Goal: Task Accomplishment & Management: Manage account settings

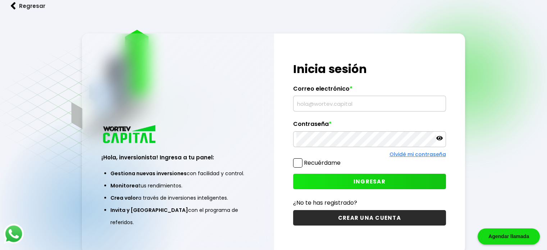
click at [360, 107] on input "text" at bounding box center [370, 103] width 146 height 15
type input "[EMAIL_ADDRESS][DOMAIN_NAME]"
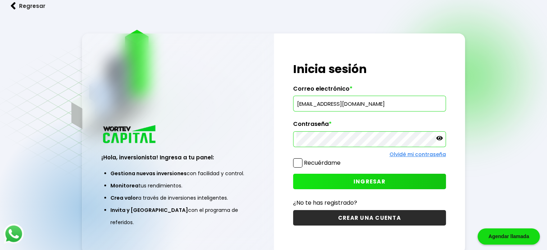
click at [334, 177] on button "INGRESAR" at bounding box center [369, 181] width 153 height 15
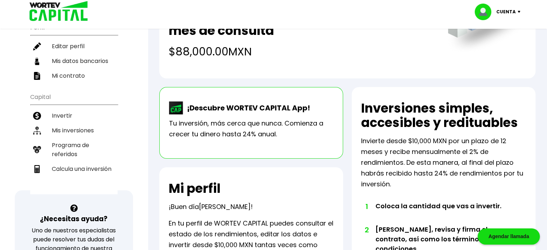
scroll to position [72, 0]
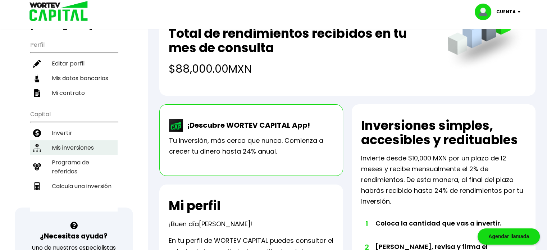
click at [84, 145] on li "Mis inversiones" at bounding box center [73, 147] width 87 height 15
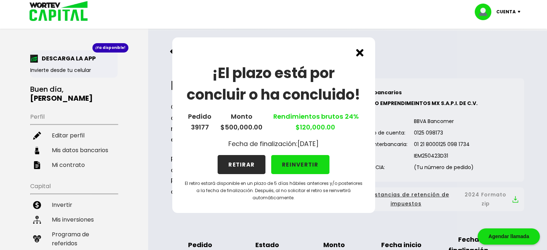
click at [360, 53] on img at bounding box center [360, 53] width 8 height 8
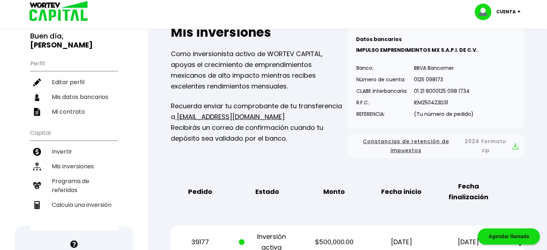
scroll to position [144, 0]
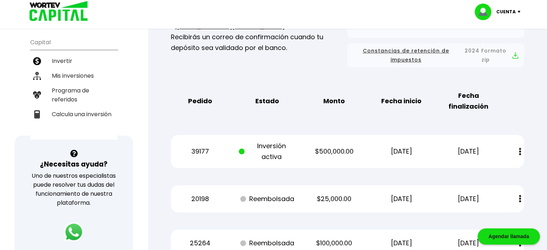
click at [304, 148] on div "39177 Inversión activa $500,000.00 [DATE] [DATE] Estado de cuenta" at bounding box center [347, 151] width 353 height 33
click at [249, 150] on p "Inversión activa" at bounding box center [267, 152] width 57 height 22
click at [210, 151] on p "39177" at bounding box center [200, 151] width 57 height 11
click at [520, 149] on img at bounding box center [520, 152] width 2 height 8
click at [532, 124] on div "Mis inversiones Como inversionista activo de WORTEV CAPITAL, apoyas el crecimie…" at bounding box center [347, 140] width 377 height 434
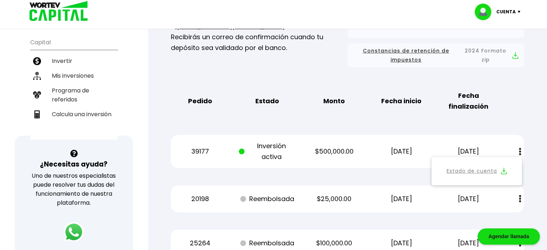
click at [495, 168] on link "Estado de cuenta" at bounding box center [472, 171] width 50 height 9
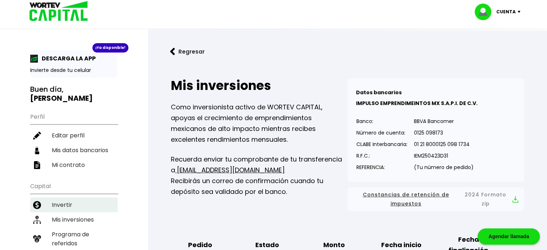
scroll to position [72, 0]
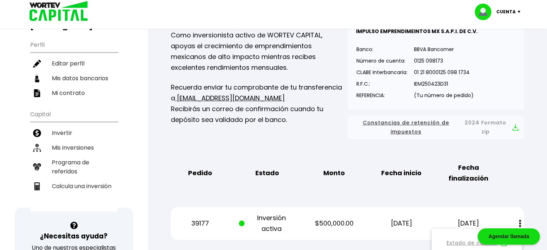
click at [82, 180] on li "Calcula una inversión" at bounding box center [73, 186] width 87 height 15
select select "1"
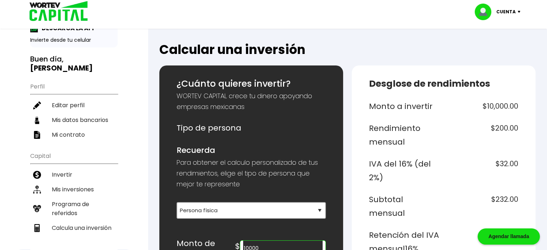
scroll to position [72, 0]
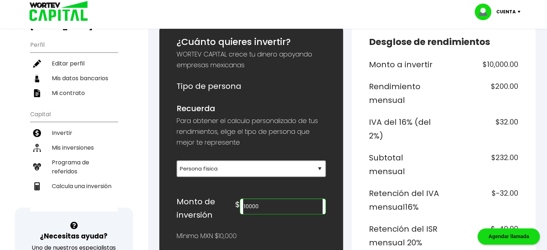
drag, startPoint x: 278, startPoint y: 206, endPoint x: 242, endPoint y: 207, distance: 35.7
click at [242, 207] on div "Monto de inversión $ 10000" at bounding box center [251, 208] width 149 height 27
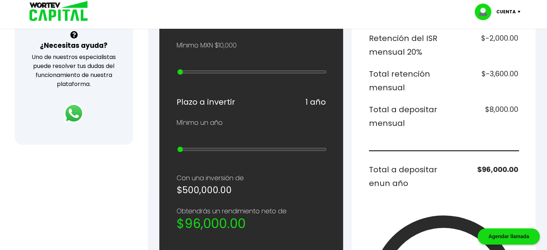
scroll to position [180, 0]
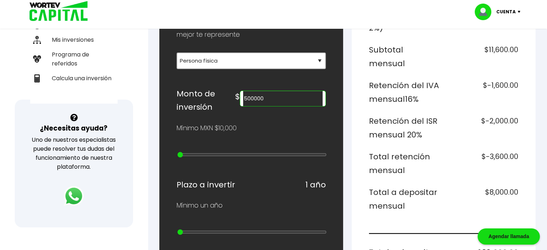
drag, startPoint x: 286, startPoint y: 98, endPoint x: 216, endPoint y: 87, distance: 71.0
click at [216, 87] on div "Monto de inversión $ 500000" at bounding box center [251, 100] width 149 height 27
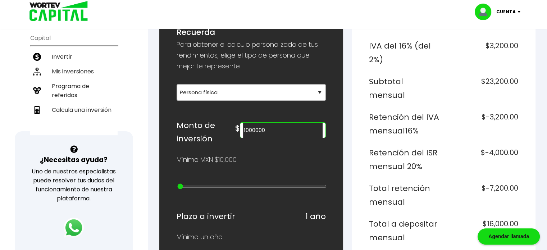
scroll to position [144, 0]
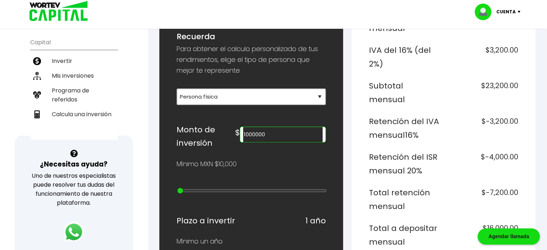
type input "1000000"
click at [302, 90] on select "Selecciona tu tipo de persona Persona Física que emite factura Persona física P…" at bounding box center [251, 97] width 149 height 17
click at [177, 89] on select "Selecciona tu tipo de persona Persona Física que emite factura Persona física P…" at bounding box center [251, 97] width 149 height 17
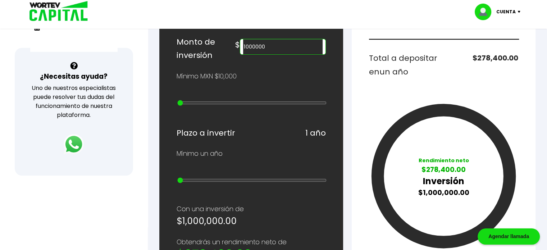
scroll to position [216, 0]
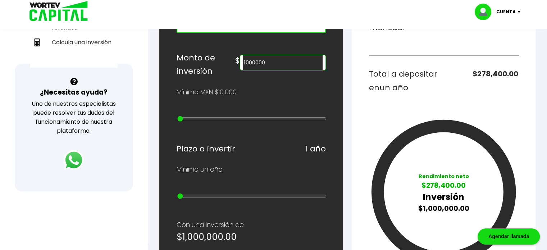
click at [303, 64] on input "1000000" at bounding box center [283, 62] width 80 height 15
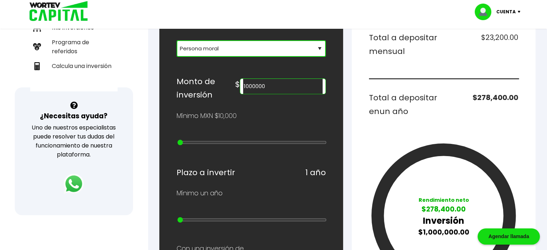
scroll to position [180, 0]
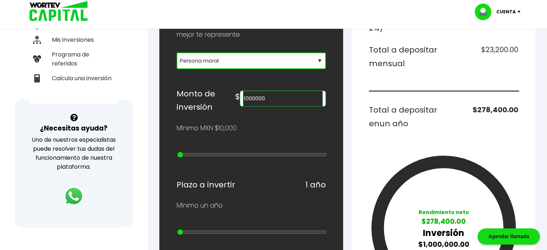
click at [307, 66] on select "Selecciona tu tipo de persona Persona Física que emite factura Persona física P…" at bounding box center [251, 61] width 149 height 17
click at [177, 53] on select "Selecciona tu tipo de persona Persona Física que emite factura Persona física P…" at bounding box center [251, 61] width 149 height 17
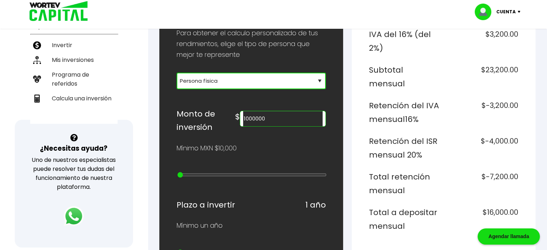
scroll to position [144, 0]
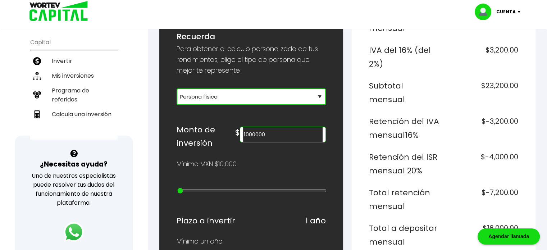
click at [304, 92] on select "Selecciona tu tipo de persona Persona Física que emite factura Persona física P…" at bounding box center [251, 97] width 149 height 17
click at [177, 89] on select "Selecciona tu tipo de persona Persona Física que emite factura Persona física P…" at bounding box center [251, 97] width 149 height 17
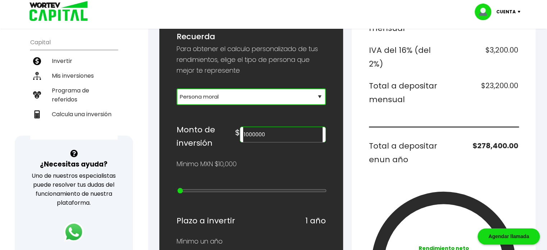
click at [316, 94] on select "Selecciona tu tipo de persona Persona Física que emite factura Persona física P…" at bounding box center [251, 97] width 149 height 17
select select "1"
click at [177, 89] on select "Selecciona tu tipo de persona Persona Física que emite factura Persona física P…" at bounding box center [251, 97] width 149 height 17
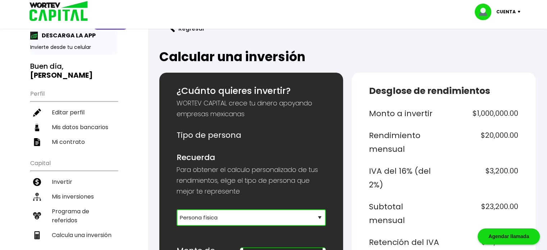
scroll to position [36, 0]
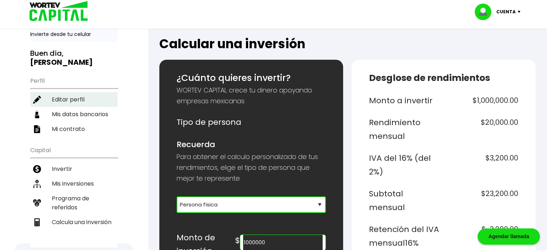
click at [78, 99] on li "Editar perfil" at bounding box center [73, 99] width 87 height 15
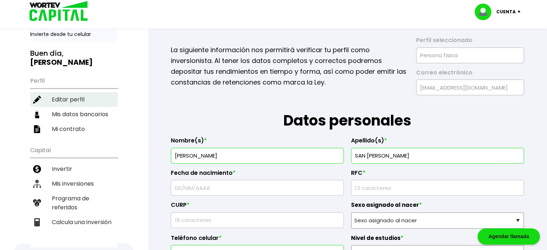
type input "MASE920729U1A"
type input "MASE920729HMCRND07"
select select "Hombre"
type input "5529654920"
type input "06400"
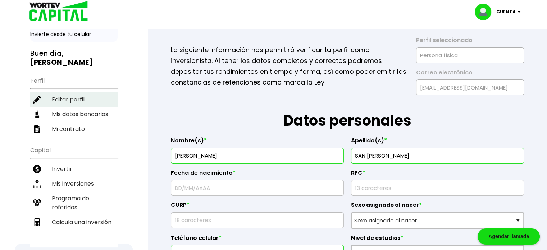
select select "MX"
type input "Ecatepec [PERSON_NAME]"
type input "cda [PERSON_NAME]"
type input "mz. 2 lt. 33."
type input "Ciudad [PERSON_NAME] Sección Tepetzingo"
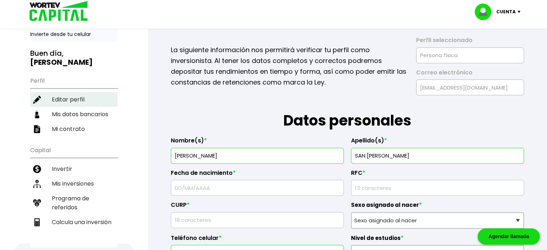
select select "BBVA Bancomer"
type input "[PERSON_NAME]"
type input "[EMAIL_ADDRESS][DOMAIN_NAME]"
type input "[DATE]"
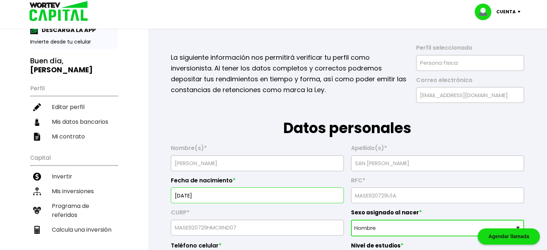
scroll to position [72, 0]
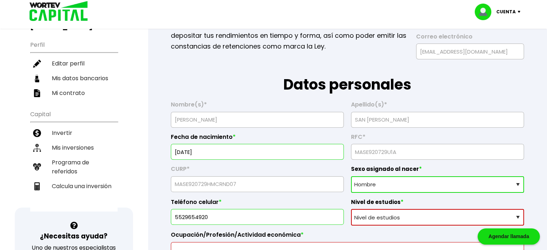
click at [83, 78] on li "Mis datos bancarios" at bounding box center [73, 78] width 87 height 15
select select "BBVA Bancomer"
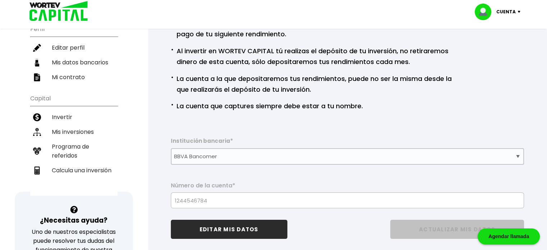
scroll to position [72, 0]
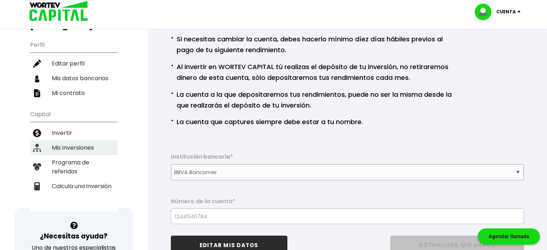
click at [77, 147] on li "Mis inversiones" at bounding box center [73, 147] width 87 height 15
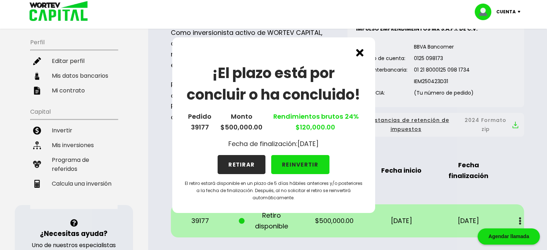
scroll to position [108, 0]
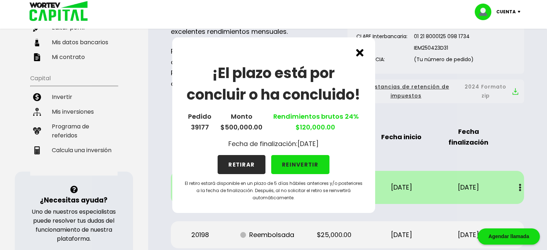
click at [359, 53] on img at bounding box center [360, 53] width 8 height 8
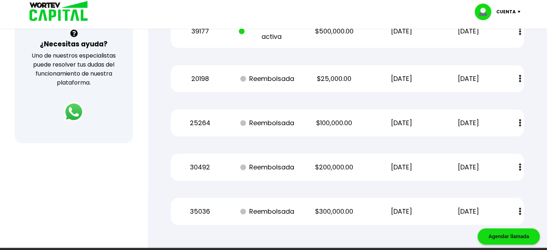
scroll to position [216, 0]
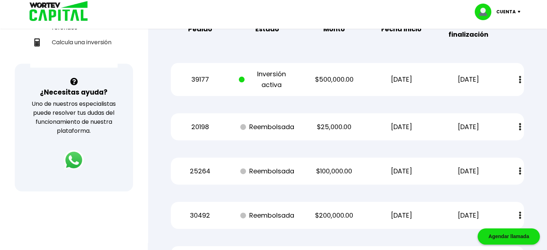
click at [338, 84] on p "$500,000.00" at bounding box center [334, 79] width 57 height 11
click at [521, 80] on img at bounding box center [520, 80] width 2 height 8
click at [542, 87] on div "Regresar Mis inversiones Como inversionista activo de WORTEV CAPITAL, apoyas el…" at bounding box center [348, 56] width 400 height 482
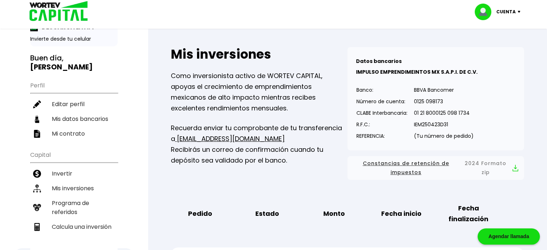
scroll to position [72, 0]
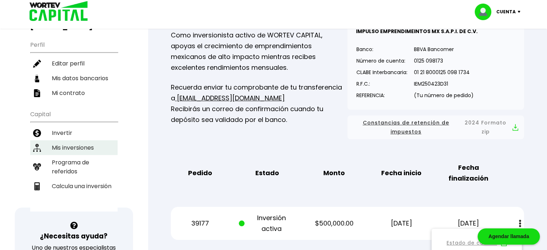
click at [95, 142] on li "Mis inversiones" at bounding box center [73, 147] width 87 height 15
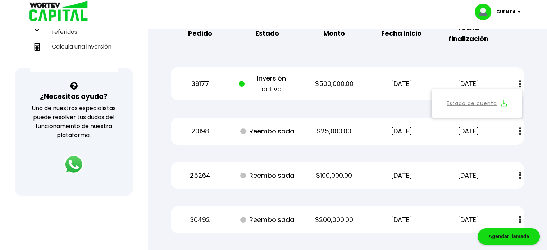
scroll to position [216, 0]
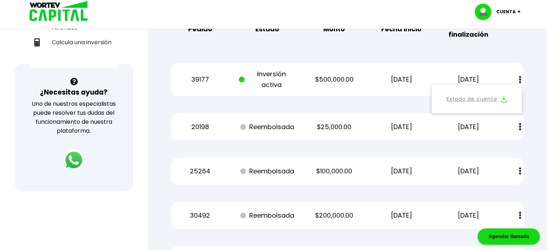
click at [536, 136] on div "Mis inversiones Como inversionista activo de WORTEV CAPITAL, apoyas el crecimie…" at bounding box center [347, 68] width 377 height 434
click at [534, 96] on div "Mis inversiones Como inversionista activo de WORTEV CAPITAL, apoyas el crecimie…" at bounding box center [347, 68] width 377 height 434
click at [324, 129] on p "$25,000.00" at bounding box center [334, 127] width 57 height 11
click at [330, 166] on p "$100,000.00" at bounding box center [334, 171] width 57 height 11
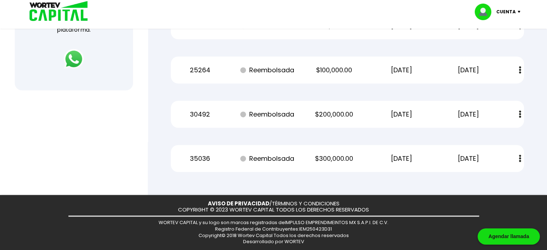
scroll to position [245, 0]
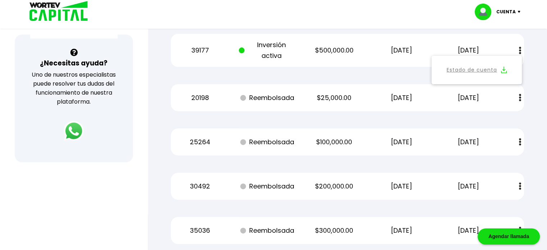
click at [530, 120] on div "Mis inversiones Como inversionista activo de WORTEV CAPITAL, apoyas el crecimie…" at bounding box center [347, 39] width 377 height 434
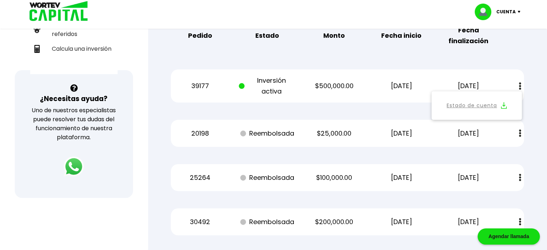
scroll to position [209, 0]
click at [538, 145] on div "Regresar Mis inversiones Como inversionista activo de WORTEV CAPITAL, apoyas el…" at bounding box center [348, 62] width 400 height 482
click at [530, 72] on div "Mis inversiones Como inversionista activo de WORTEV CAPITAL, apoyas el crecimie…" at bounding box center [347, 75] width 377 height 434
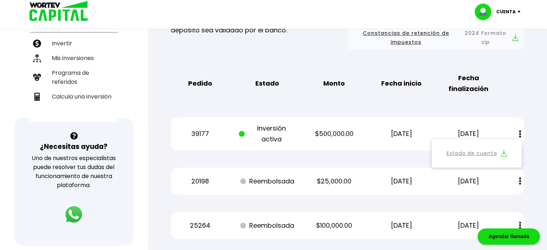
scroll to position [137, 0]
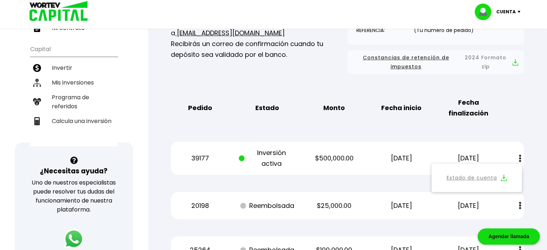
click at [468, 109] on b "Fecha finalización" at bounding box center [469, 108] width 57 height 22
click at [418, 111] on b "Fecha inicio" at bounding box center [402, 108] width 40 height 11
click at [521, 158] on img at bounding box center [520, 159] width 2 height 8
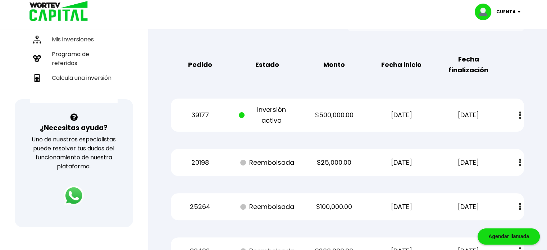
scroll to position [173, 0]
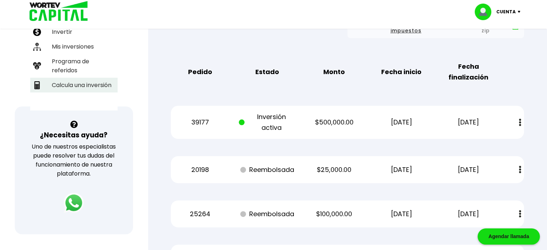
click at [95, 82] on li "Calcula una inversión" at bounding box center [73, 85] width 87 height 15
select select "1"
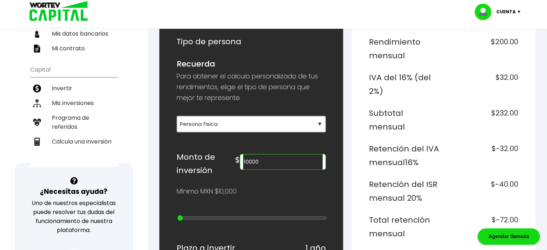
scroll to position [144, 0]
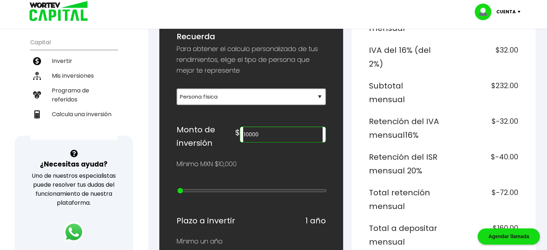
drag, startPoint x: 281, startPoint y: 134, endPoint x: 242, endPoint y: 131, distance: 39.3
click at [242, 131] on div "Monto de inversión $ 10000" at bounding box center [251, 136] width 149 height 27
type input "500000"
click at [544, 94] on div "Regresar Calcular una inversión ¿Cuánto quieres invertir? WORTEV CAPITAL crece …" at bounding box center [348, 246] width 400 height 718
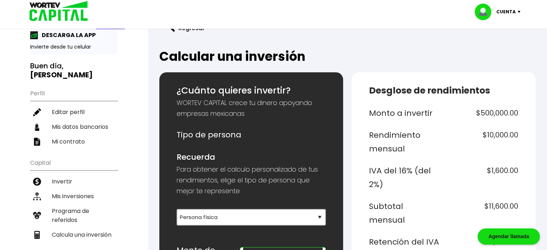
scroll to position [36, 0]
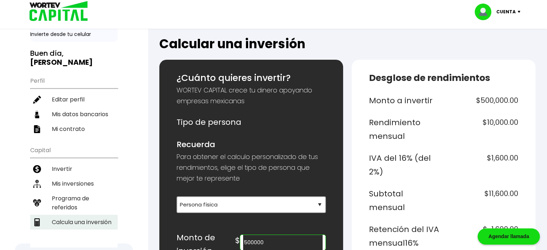
click at [80, 215] on li "Calcula una inversión" at bounding box center [73, 222] width 87 height 15
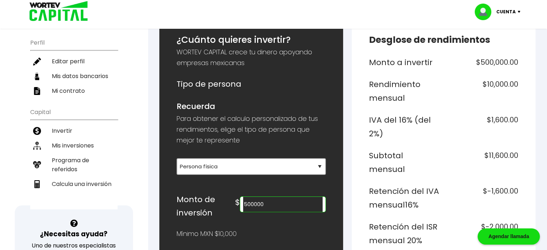
scroll to position [0, 0]
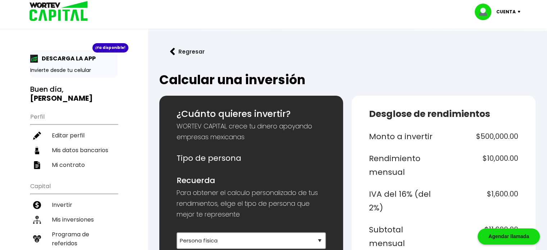
click at [68, 8] on img at bounding box center [56, 11] width 69 height 23
